Goal: Task Accomplishment & Management: Use online tool/utility

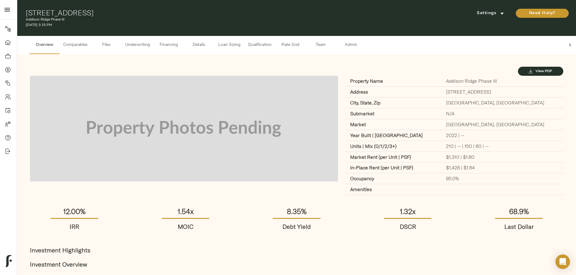
click at [210, 43] on span "Details" at bounding box center [198, 45] width 23 height 8
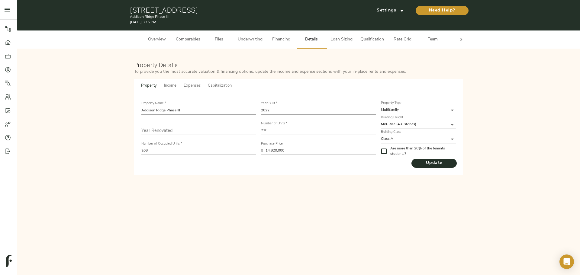
click at [216, 86] on span "Capitalization" at bounding box center [220, 86] width 24 height 7
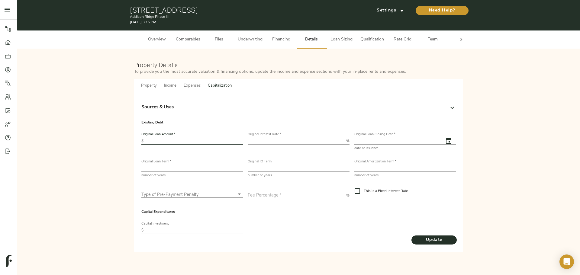
drag, startPoint x: 207, startPoint y: 142, endPoint x: 231, endPoint y: 137, distance: 24.4
click at [207, 142] on input "text" at bounding box center [194, 141] width 97 height 7
click at [188, 142] on input "text" at bounding box center [194, 141] width 97 height 7
click at [211, 228] on input "text" at bounding box center [194, 230] width 97 height 7
type input "34,128,249"
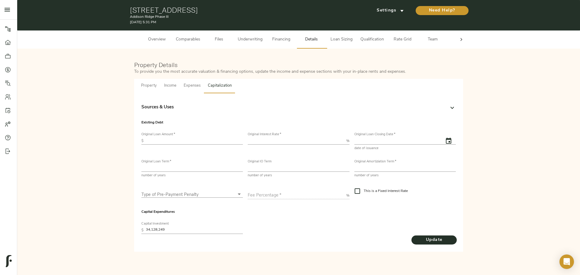
click at [180, 139] on input "text" at bounding box center [194, 141] width 97 height 7
click at [189, 141] on input "text" at bounding box center [194, 141] width 97 height 7
type input "14,820,000"
click at [261, 142] on input "number" at bounding box center [296, 141] width 96 height 7
type input "8"
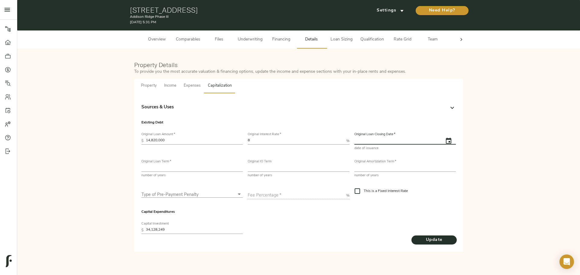
click at [379, 142] on input "text" at bounding box center [397, 141] width 85 height 7
click at [387, 139] on input "text" at bounding box center [397, 141] width 85 height 7
click at [448, 141] on icon "button" at bounding box center [448, 141] width 7 height 7
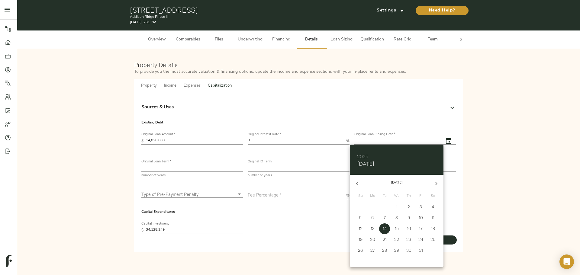
click at [359, 155] on h6 "2025" at bounding box center [362, 156] width 11 height 8
click at [401, 184] on div "2022" at bounding box center [397, 182] width 94 height 12
click at [458, 212] on div at bounding box center [290, 137] width 580 height 275
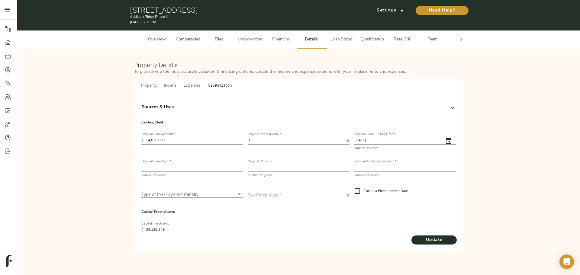
click at [179, 167] on input "number" at bounding box center [192, 168] width 102 height 7
click at [448, 138] on icon "button" at bounding box center [448, 141] width 5 height 6
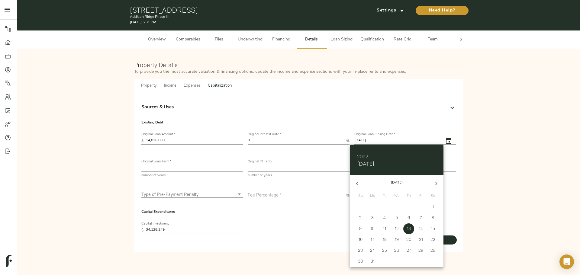
click at [353, 183] on button "button" at bounding box center [357, 184] width 15 height 15
click at [355, 185] on icon "button" at bounding box center [357, 183] width 7 height 7
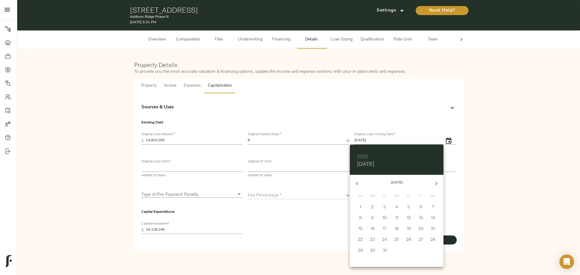
click at [362, 155] on h6 "2022" at bounding box center [362, 156] width 11 height 8
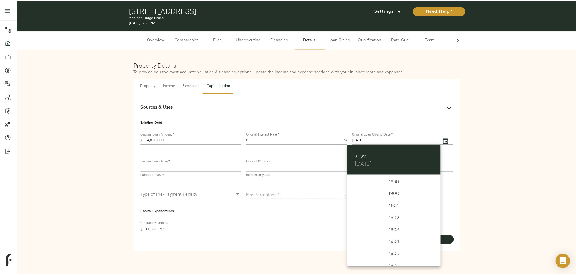
scroll to position [1451, 0]
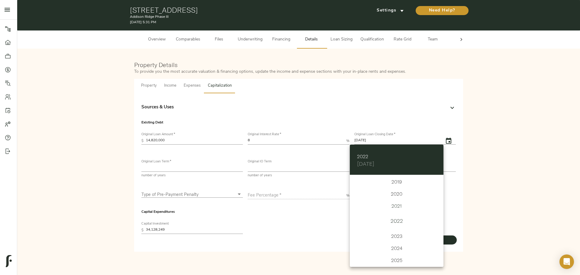
click at [397, 207] on div "2021" at bounding box center [397, 206] width 94 height 12
click at [362, 183] on button "button" at bounding box center [357, 184] width 15 height 15
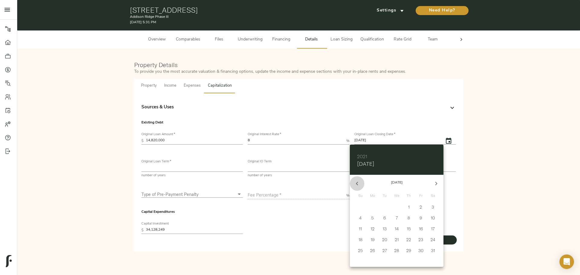
click at [362, 183] on button "button" at bounding box center [357, 184] width 15 height 15
click at [359, 184] on icon "button" at bounding box center [357, 183] width 7 height 7
click at [384, 210] on button "2" at bounding box center [384, 207] width 11 height 11
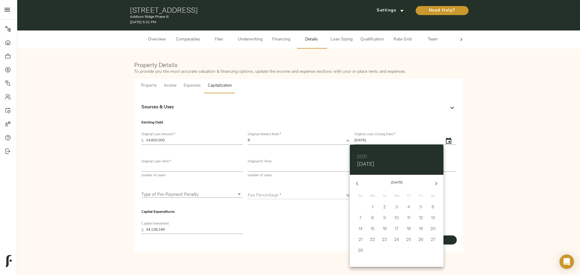
type input "[DATE]"
click at [457, 195] on div at bounding box center [290, 137] width 580 height 275
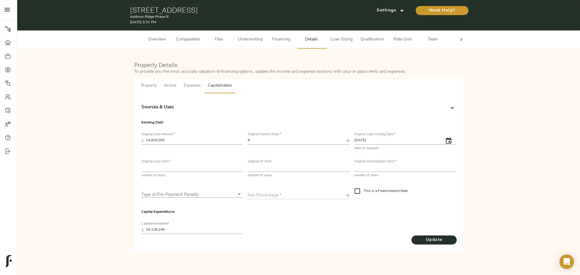
click at [176, 168] on input "number" at bounding box center [192, 168] width 102 height 7
type input "5"
click at [286, 168] on input "number" at bounding box center [299, 168] width 102 height 7
type input "5"
click at [365, 171] on input "number" at bounding box center [406, 168] width 102 height 7
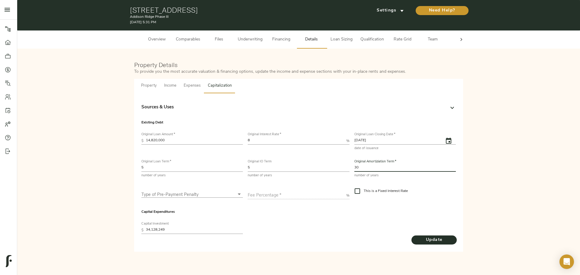
type input "30"
click at [176, 193] on body "Addison Ridge Phase III - [STREET_ADDRESS] Pipeline Dashboard Portfolio Quotes …" at bounding box center [290, 137] width 580 height 275
click at [166, 220] on li "None" at bounding box center [192, 221] width 102 height 9
type input "none"
click at [359, 190] on input "This is a Fixed Interest Rate" at bounding box center [357, 191] width 13 height 13
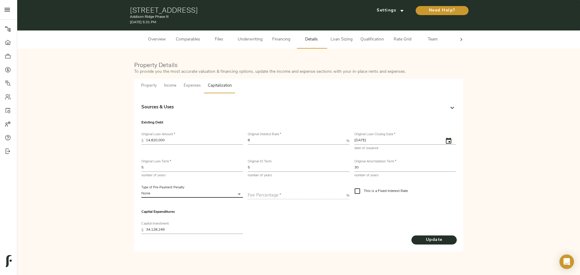
checkbox input "true"
click at [432, 239] on span "Update" at bounding box center [434, 241] width 33 height 8
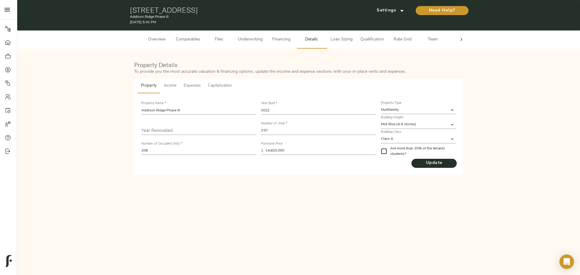
click at [162, 85] on button "Income" at bounding box center [171, 86] width 20 height 15
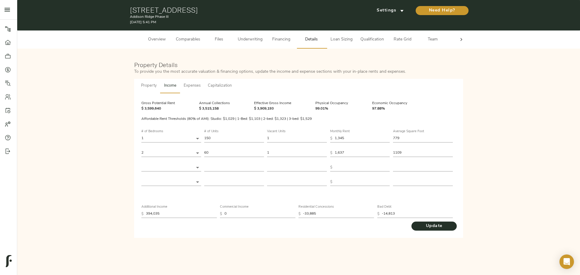
click at [192, 86] on span "Expenses" at bounding box center [192, 86] width 17 height 7
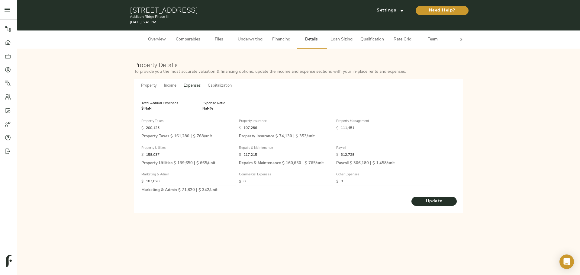
click at [223, 86] on span "Capitalization" at bounding box center [220, 86] width 24 height 7
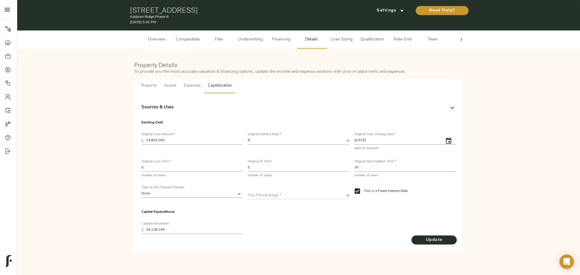
click at [150, 86] on span "Property" at bounding box center [149, 86] width 16 height 7
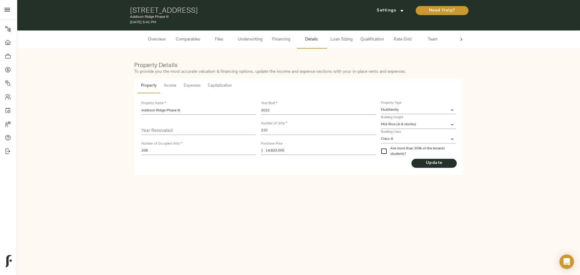
click at [171, 89] on button "Income" at bounding box center [171, 86] width 20 height 15
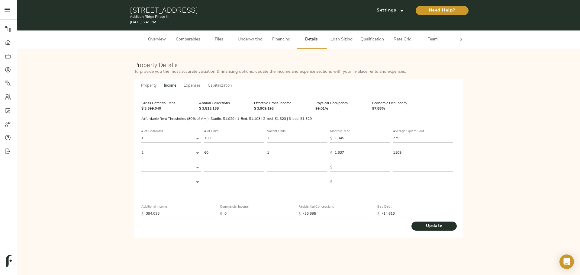
click at [341, 39] on span "Loan Sizing" at bounding box center [341, 40] width 23 height 8
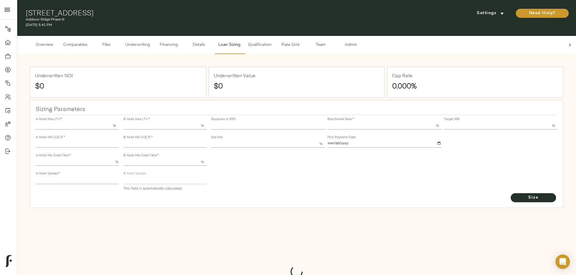
type input "55.000"
type input "1.4"
type input "10.00"
type input "200"
type input "80.000"
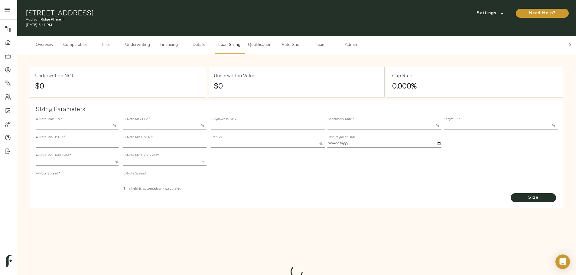
type input "1.1825"
type input "2.00"
type input "447.79107982320943"
type input "45"
type input "3.69"
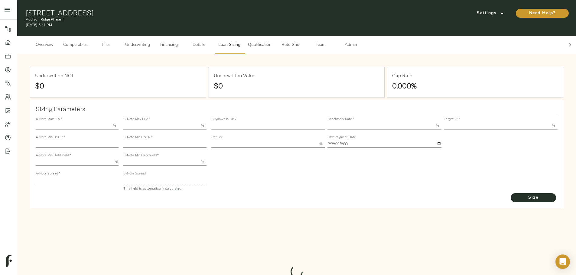
type input "12.00"
type input "1.00"
type input "[DATE]"
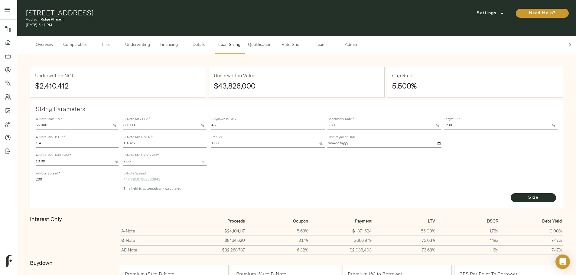
click at [119, 177] on input "200" at bounding box center [77, 180] width 83 height 7
type input "220"
click at [511, 193] on button "Size" at bounding box center [533, 197] width 45 height 9
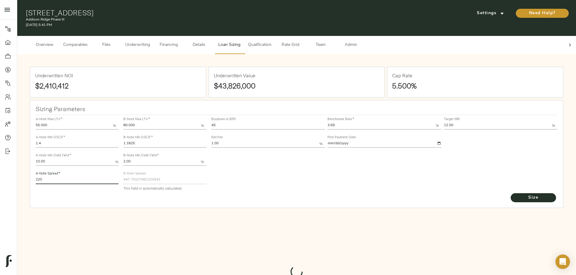
type input "438.0483400930808"
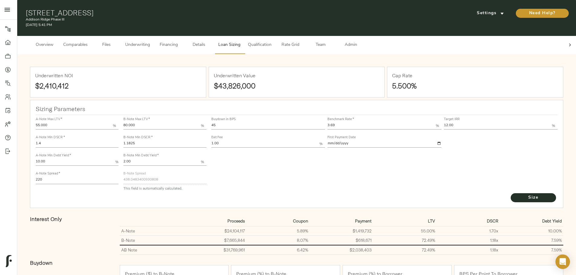
click at [154, 45] on button "Underwriting" at bounding box center [138, 45] width 32 height 18
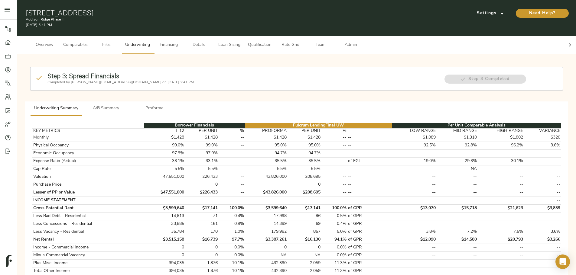
click at [127, 105] on span "A/B Summary" at bounding box center [106, 109] width 41 height 8
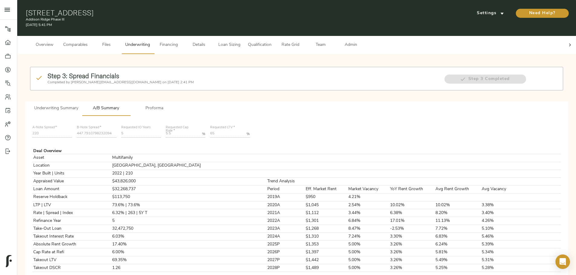
click at [78, 105] on span "Underwriting Summary" at bounding box center [56, 109] width 44 height 8
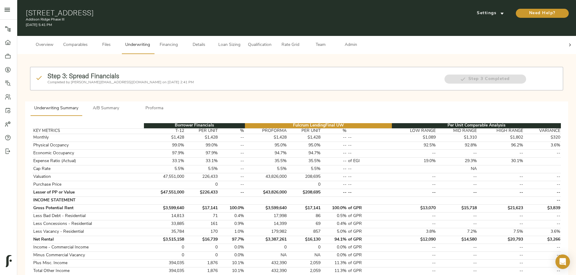
click at [241, 41] on span "Loan Sizing" at bounding box center [229, 45] width 23 height 8
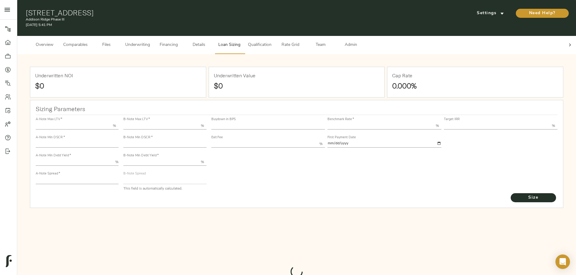
type input "55.000"
type input "1.4"
type input "10.00"
type input "220"
type input "80.000"
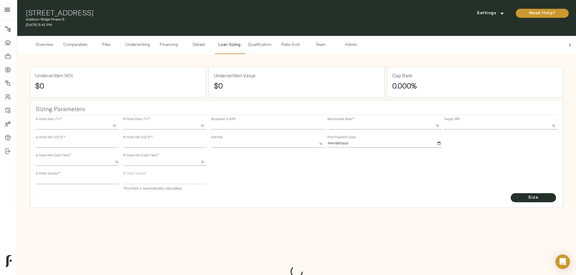
type input "1.1825"
type input "2.00"
type input "438.0483400930808"
type input "45"
type input "3.69"
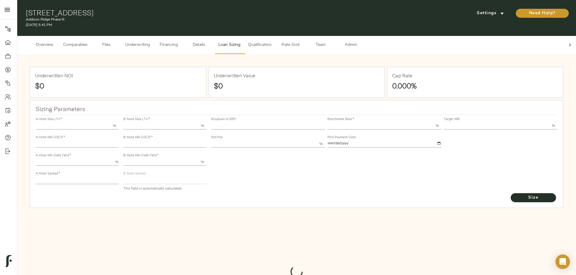
type input "12.00"
type input "1.00"
type input "[DATE]"
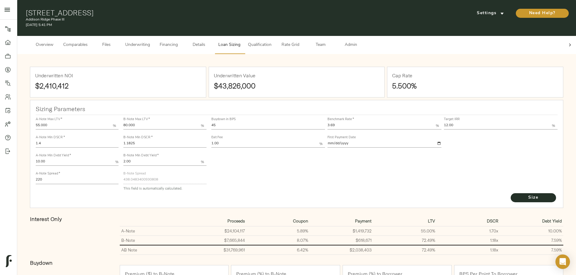
click at [281, 122] on input "45" at bounding box center [268, 125] width 114 height 7
type input "4"
type input "30"
click at [511, 193] on button "Size" at bounding box center [533, 197] width 45 height 9
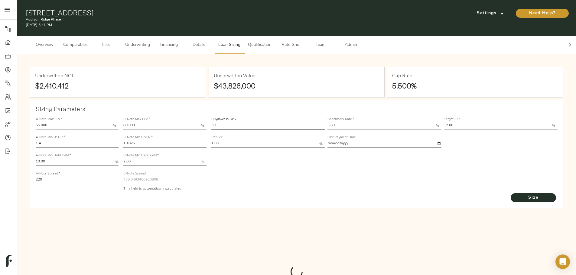
type input "522.4466220535817"
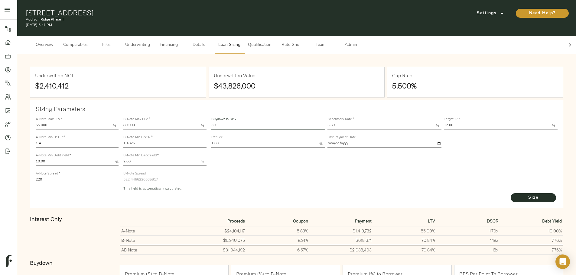
click at [366, 167] on div "Buydown in BPS 30 Benchmark Rate   * 3.69 % Target IRR 12.00 % Exit Fee 1.00 % …" at bounding box center [384, 154] width 351 height 83
